Goal: Find specific page/section: Find specific page/section

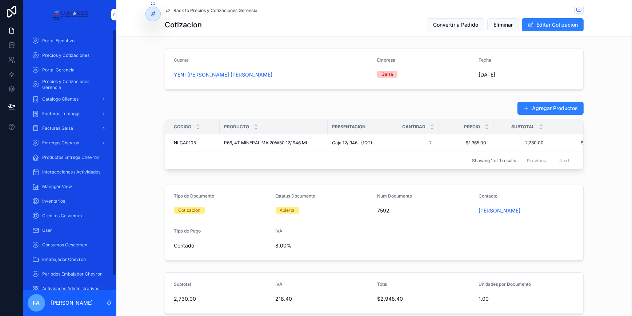
scroll to position [179, 0]
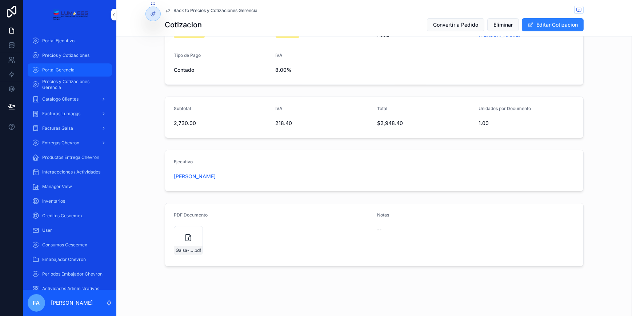
click at [54, 69] on span "Portal Gerencia" at bounding box center [58, 70] width 32 height 6
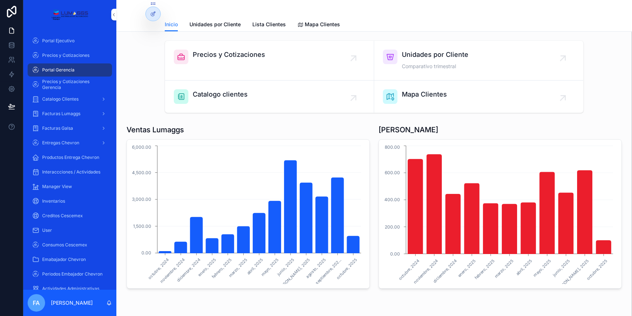
click at [229, 95] on span "Catalogo clientes" at bounding box center [220, 94] width 55 height 10
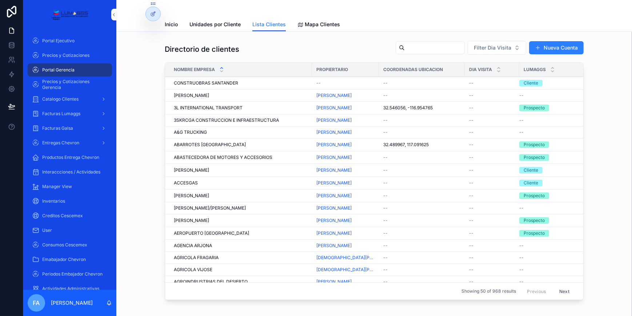
click at [405, 47] on input "scrollable content" at bounding box center [435, 48] width 60 height 10
paste input "******"
type input "******"
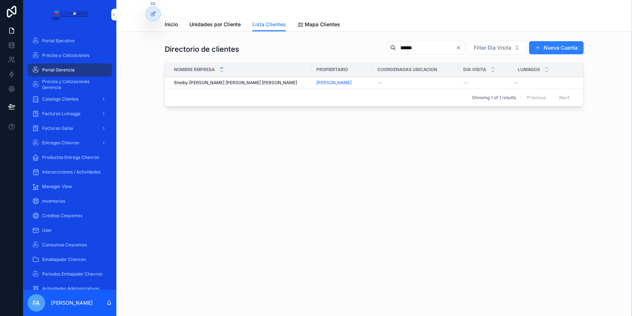
click at [209, 83] on span "Sheiby [PERSON_NAME] [PERSON_NAME] [PERSON_NAME]" at bounding box center [235, 83] width 123 height 6
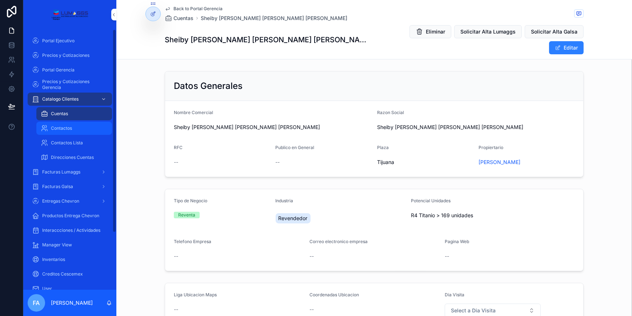
click at [62, 130] on span "Contactos" at bounding box center [61, 128] width 21 height 6
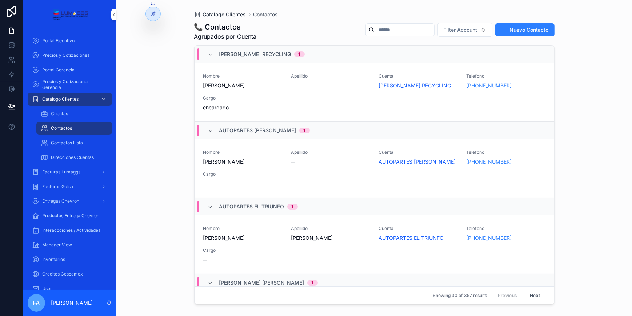
click at [226, 13] on span "Catalogo Clientes" at bounding box center [224, 14] width 43 height 7
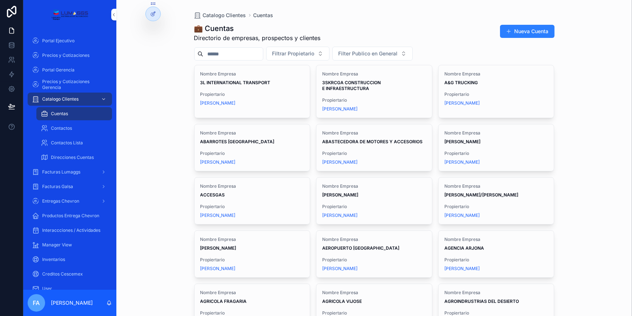
click at [227, 52] on input "scrollable content" at bounding box center [233, 54] width 60 height 10
type input "*********"
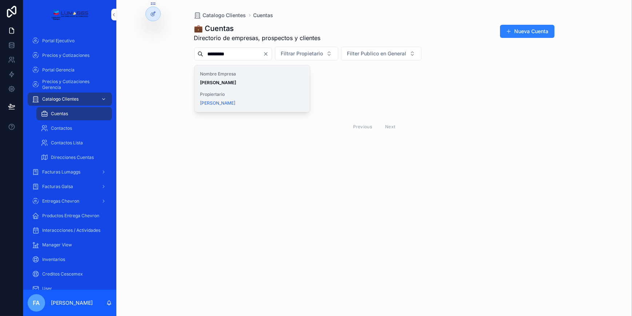
click at [229, 81] on strong "[PERSON_NAME]" at bounding box center [219, 82] width 36 height 5
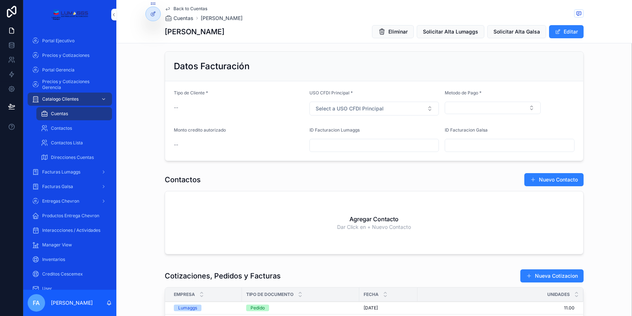
scroll to position [364, 0]
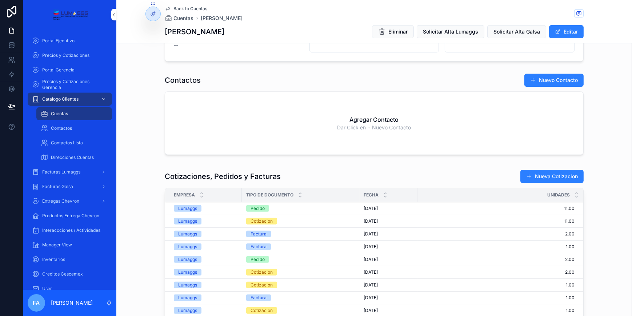
click at [367, 206] on span "[DATE]" at bounding box center [371, 208] width 14 height 6
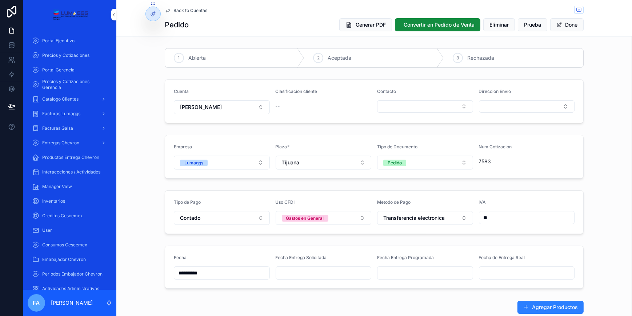
click at [183, 9] on span "Back to Cuentas" at bounding box center [191, 11] width 34 height 6
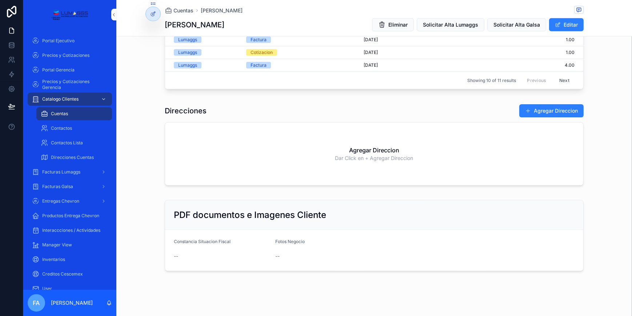
scroll to position [630, 0]
